Goal: Task Accomplishment & Management: Use online tool/utility

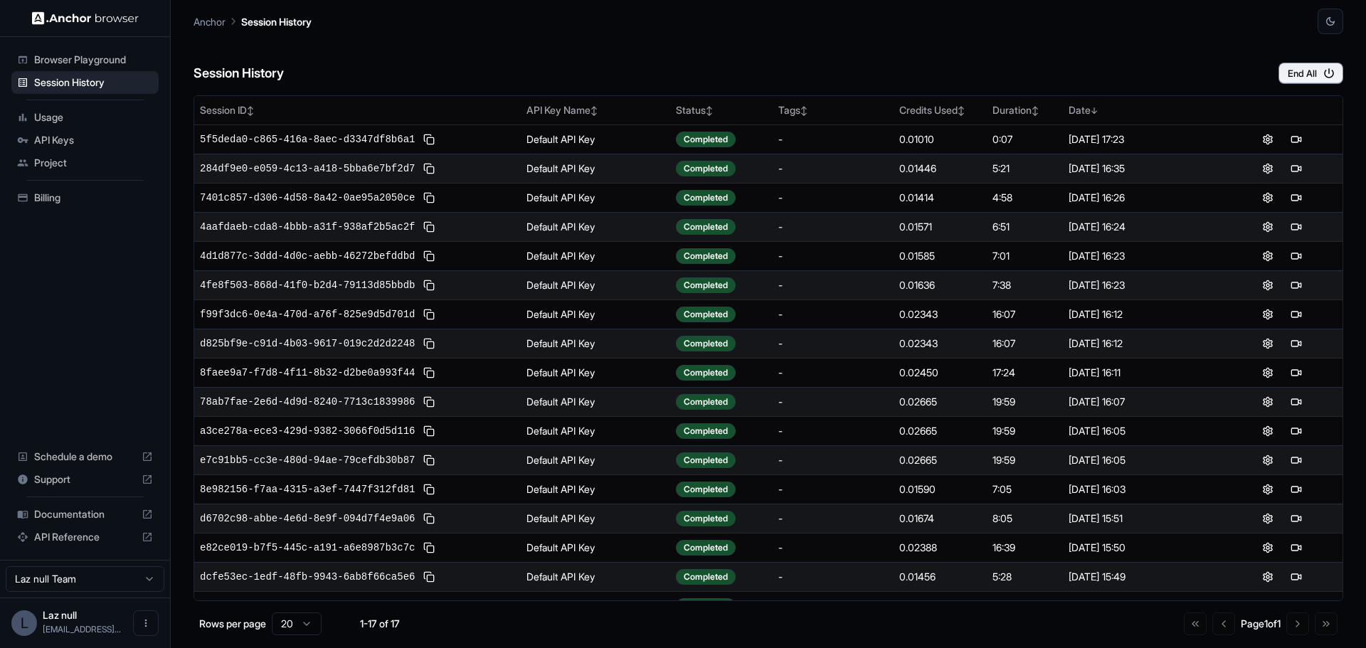
click at [86, 118] on span "Usage" at bounding box center [93, 117] width 119 height 14
click at [85, 136] on span "API Keys" at bounding box center [93, 140] width 119 height 14
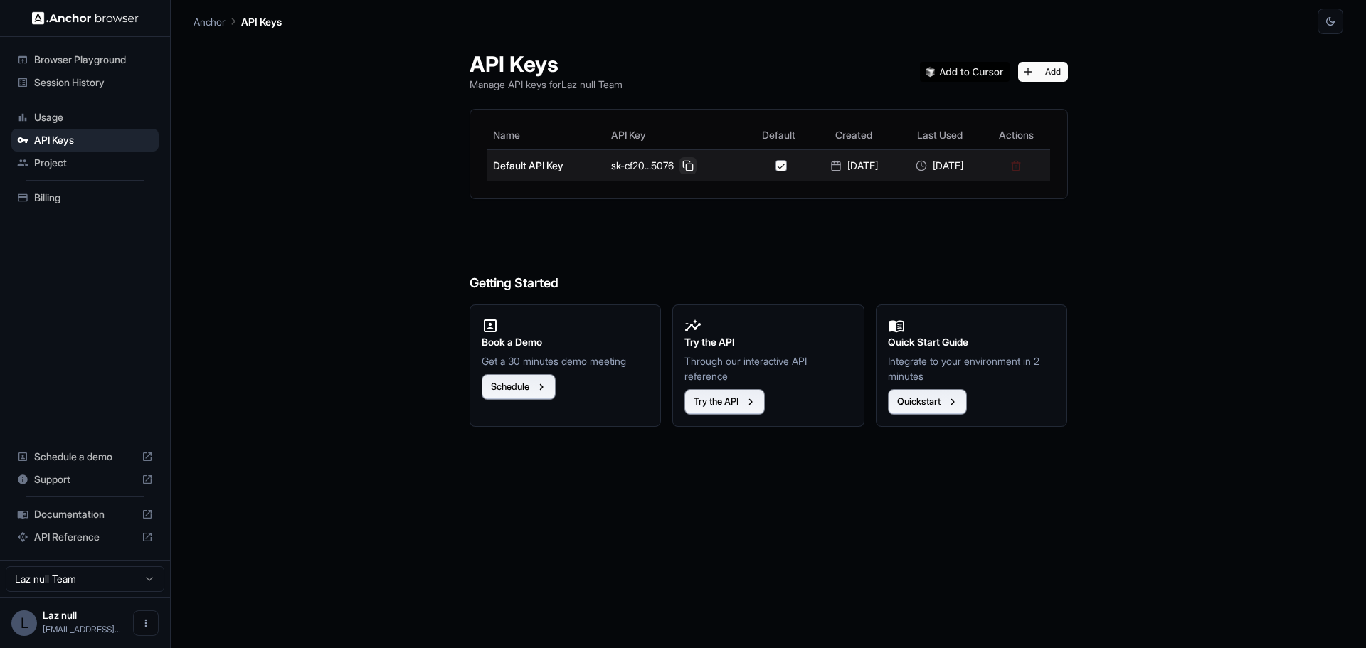
click at [680, 171] on button at bounding box center [688, 165] width 17 height 17
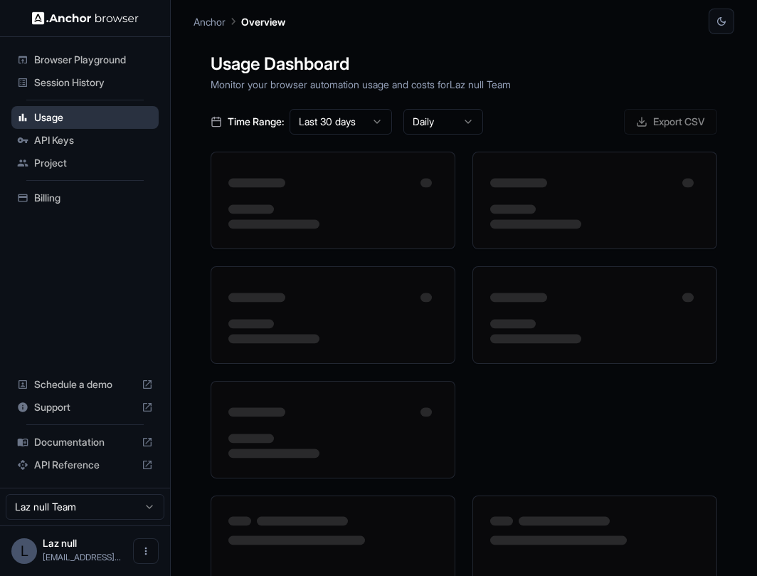
click at [105, 112] on span "Usage" at bounding box center [93, 117] width 119 height 14
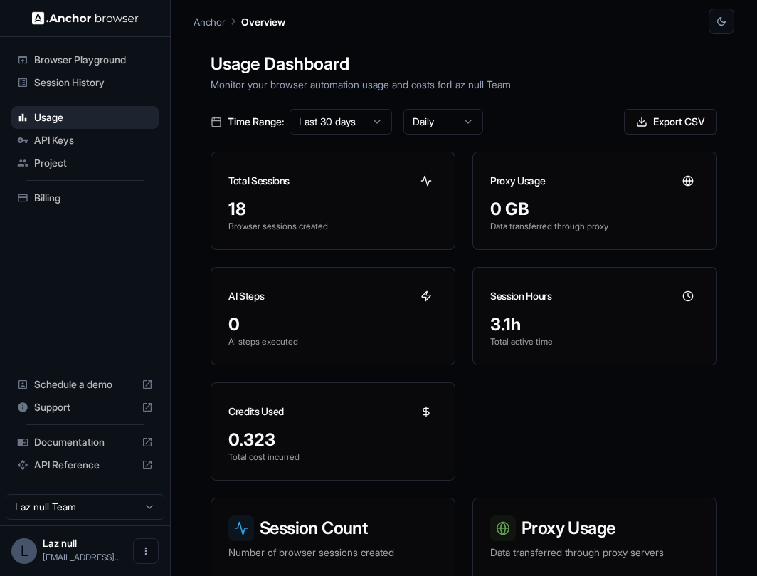
click at [116, 81] on span "Session History" at bounding box center [93, 82] width 119 height 14
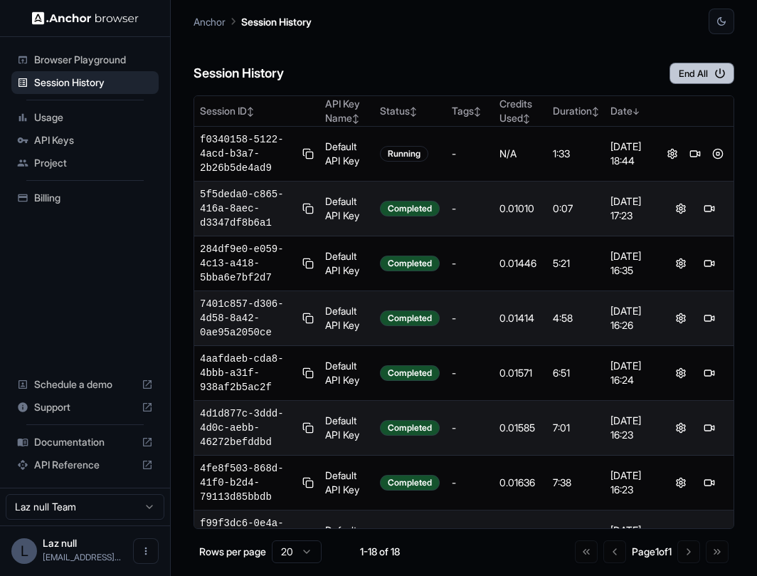
click at [701, 81] on button "End All" at bounding box center [702, 73] width 65 height 21
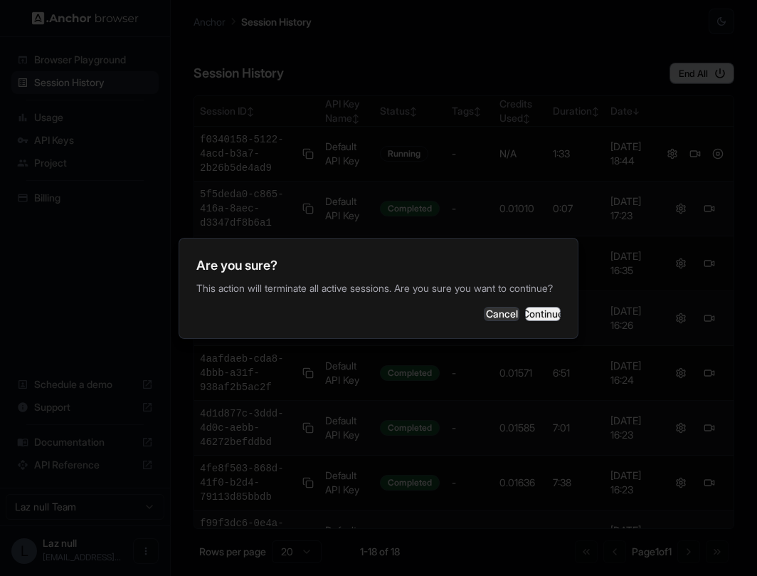
click at [542, 321] on button "Continue" at bounding box center [543, 314] width 36 height 14
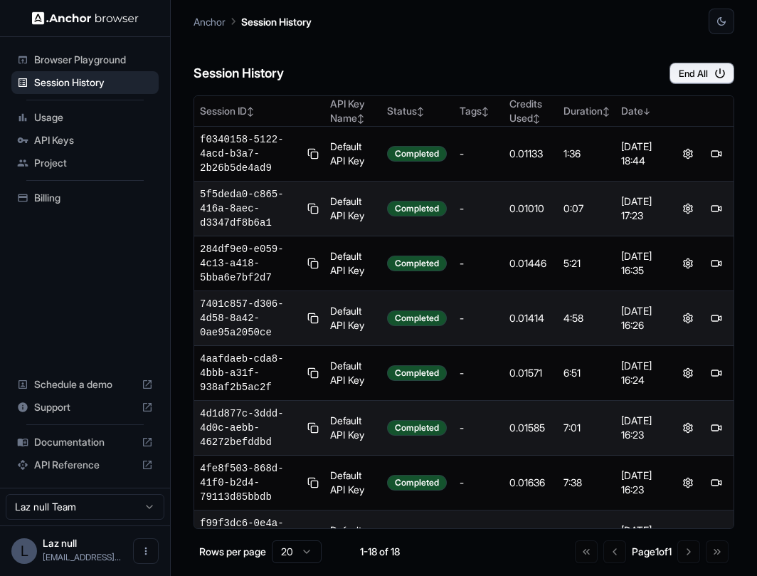
click at [142, 60] on span "Browser Playground" at bounding box center [93, 60] width 119 height 14
